Goal: Transaction & Acquisition: Purchase product/service

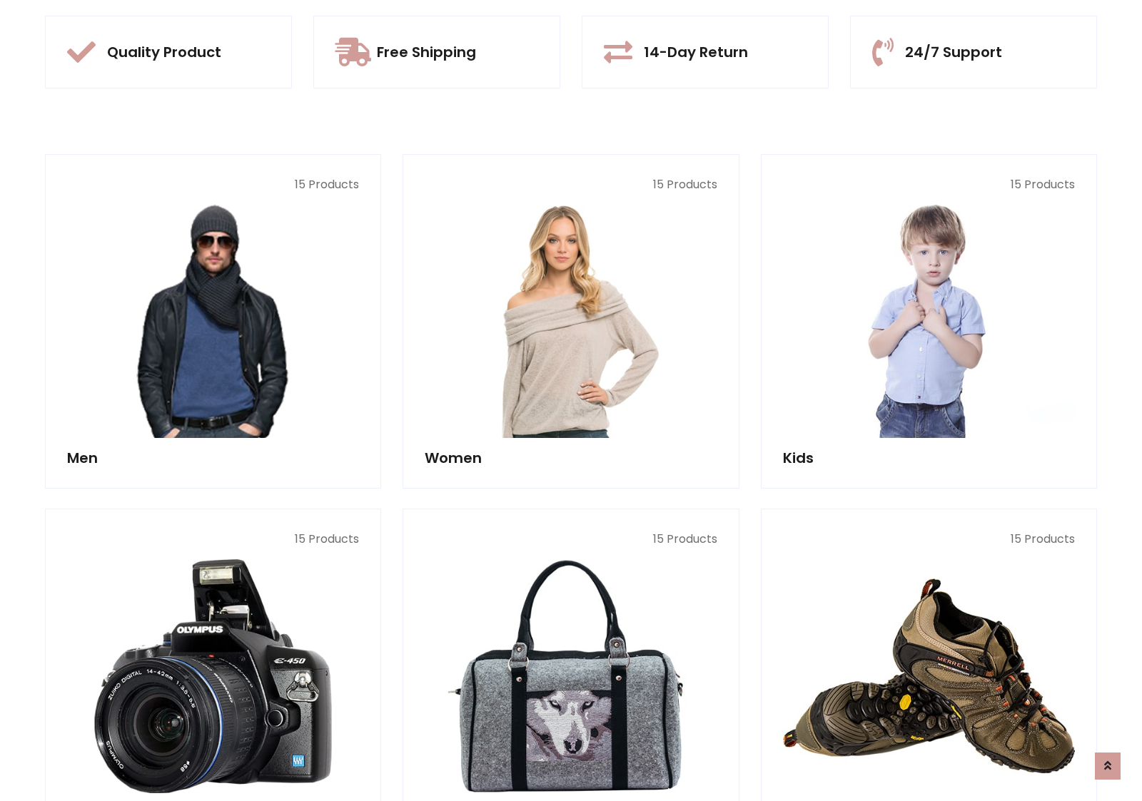
scroll to position [1343, 0]
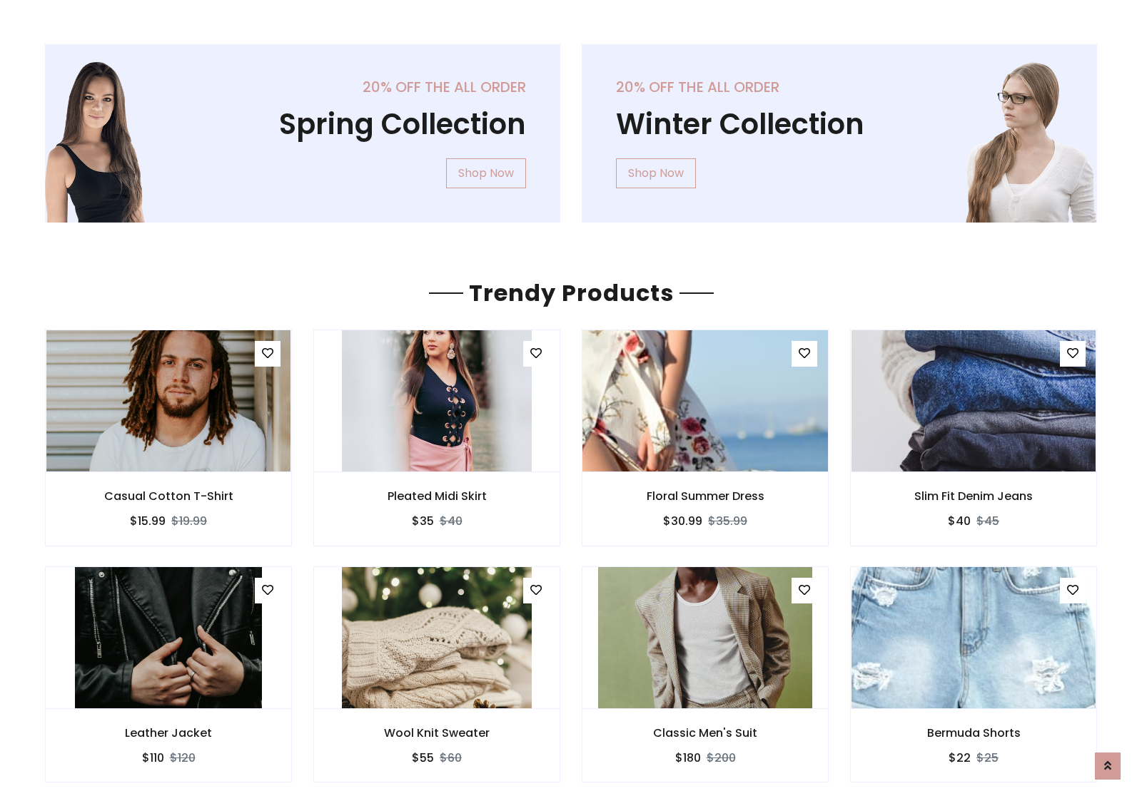
click at [705, 400] on img at bounding box center [705, 401] width 293 height 343
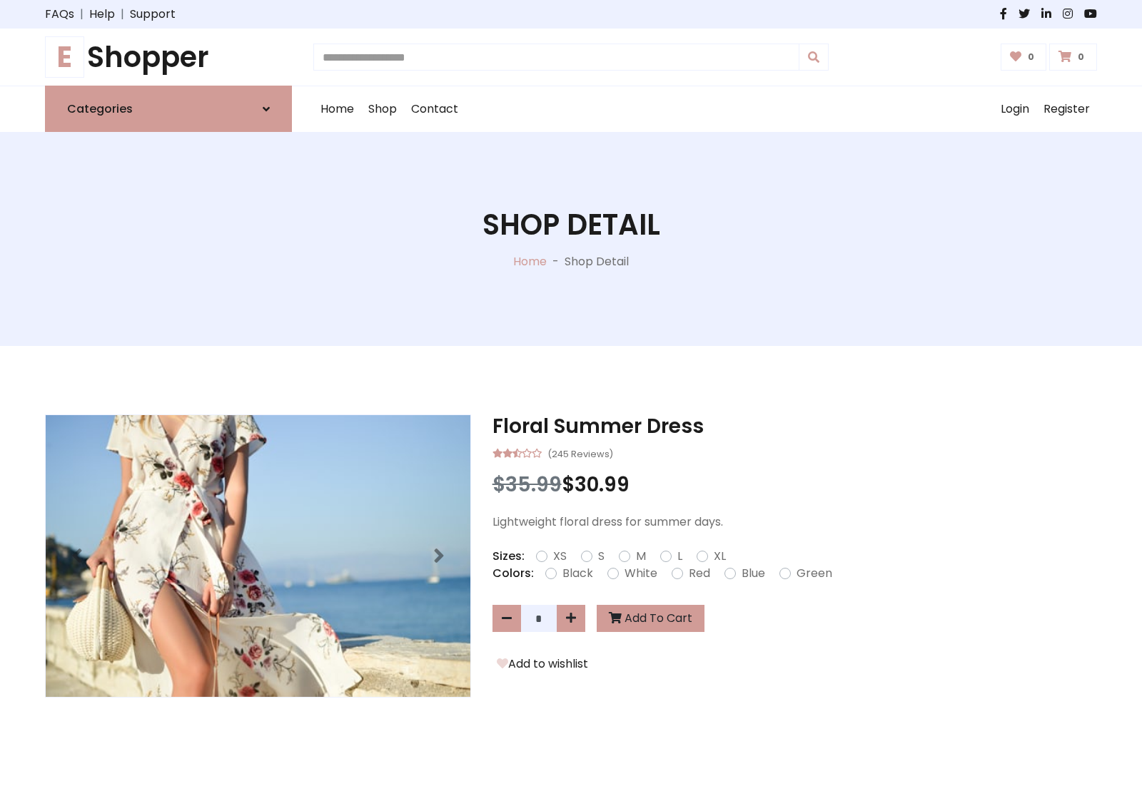
click at [168, 57] on h1 "E Shopper" at bounding box center [168, 57] width 247 height 34
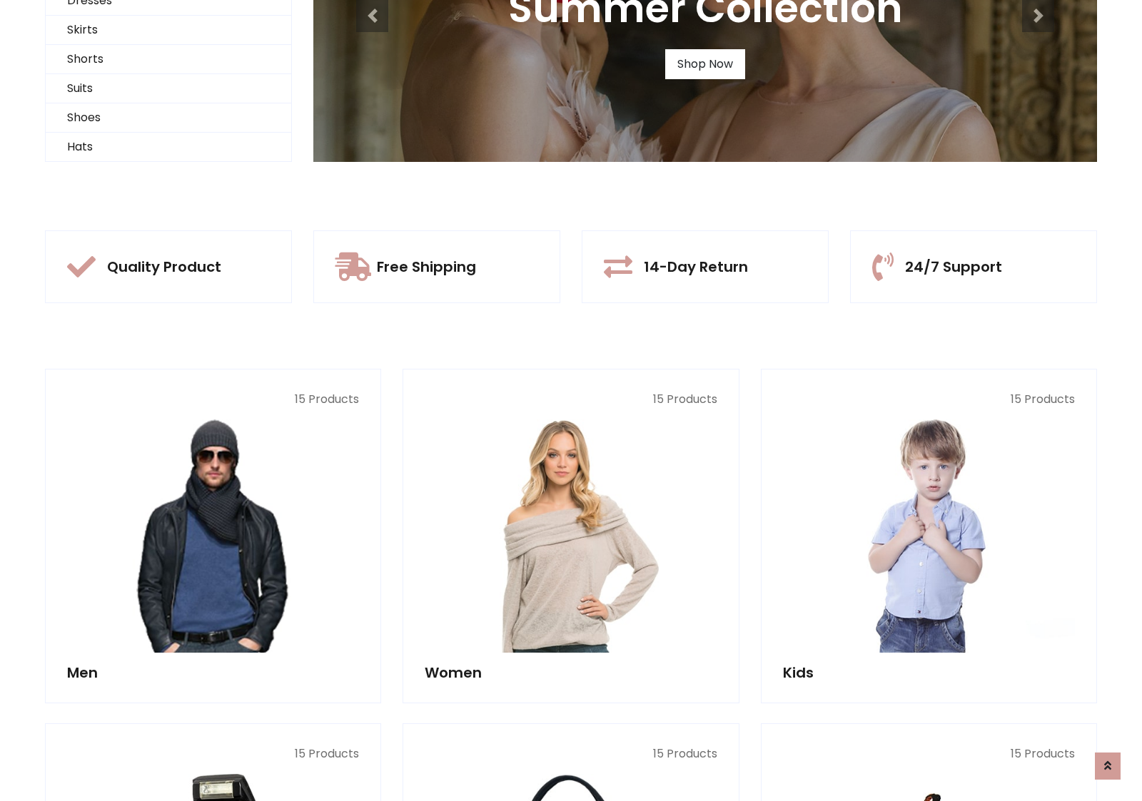
scroll to position [138, 0]
